Goal: Navigation & Orientation: Understand site structure

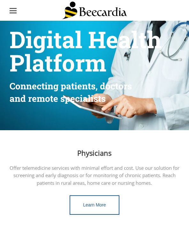
click at [17, 11] on ul at bounding box center [12, 10] width 13 height 13
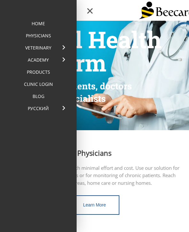
click at [133, 31] on span "Digital Health" at bounding box center [86, 39] width 152 height 30
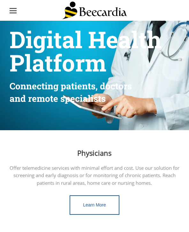
click at [14, 11] on ul at bounding box center [12, 10] width 13 height 13
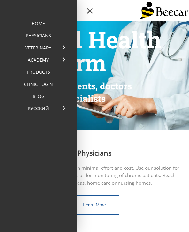
click at [41, 94] on link "Blog" at bounding box center [38, 96] width 61 height 12
click at [40, 48] on link "Veterinary" at bounding box center [38, 48] width 61 height 12
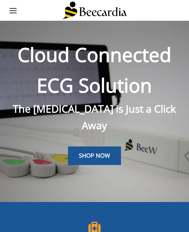
click at [17, 12] on ul at bounding box center [12, 10] width 13 height 13
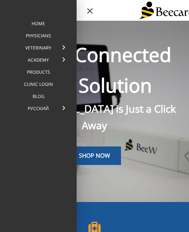
click at [39, 20] on link "home" at bounding box center [38, 24] width 61 height 12
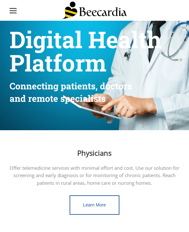
click at [121, 14] on img at bounding box center [94, 11] width 65 height 18
